Goal: Find specific page/section: Find specific page/section

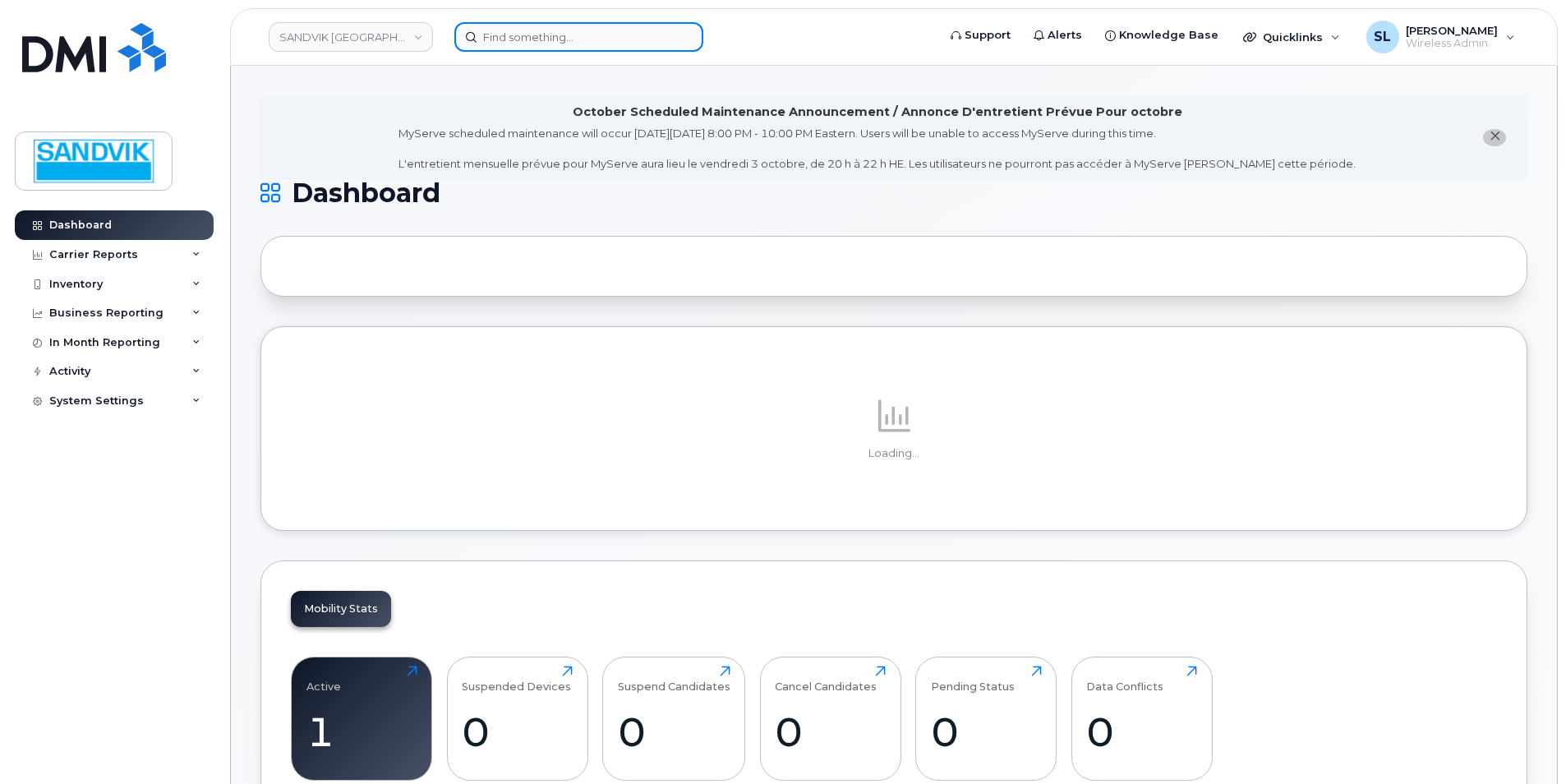
click at [536, 45] on input at bounding box center [579, 37] width 249 height 30
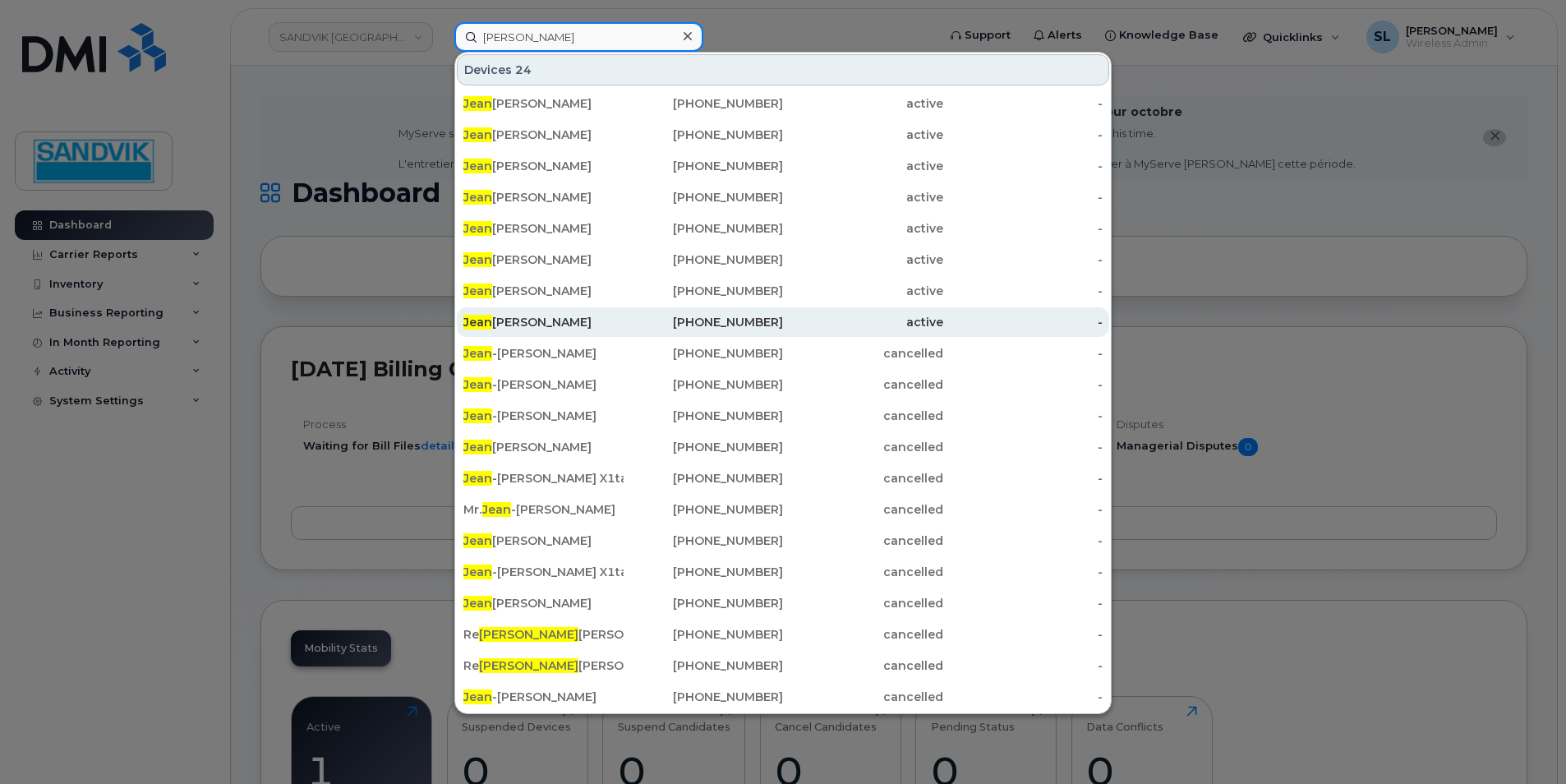
type input "[PERSON_NAME]"
click at [535, 320] on div "[PERSON_NAME] [PERSON_NAME]" at bounding box center [543, 322] width 160 height 17
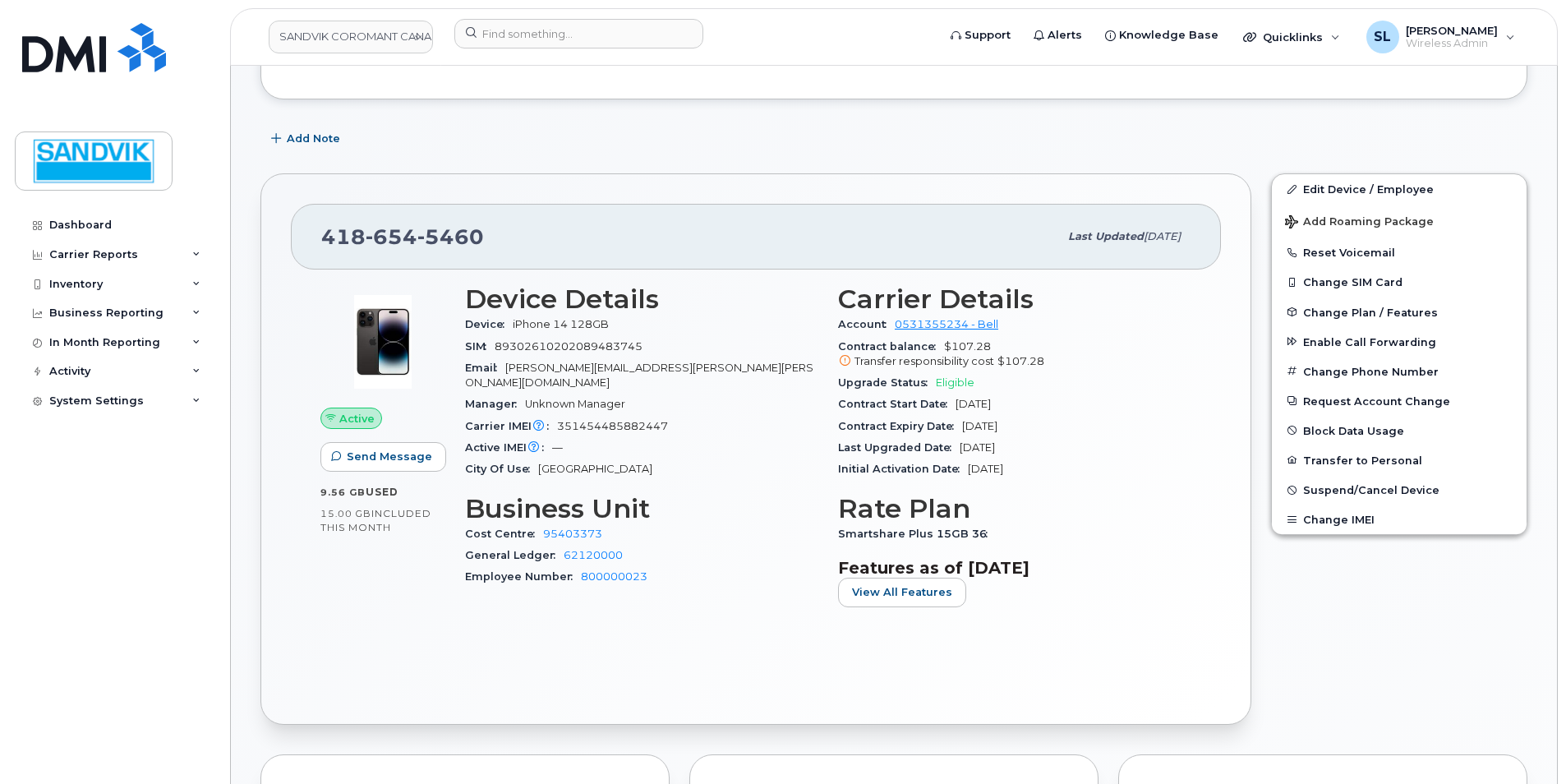
scroll to position [410, 0]
